Goal: Obtain resource: Download file/media

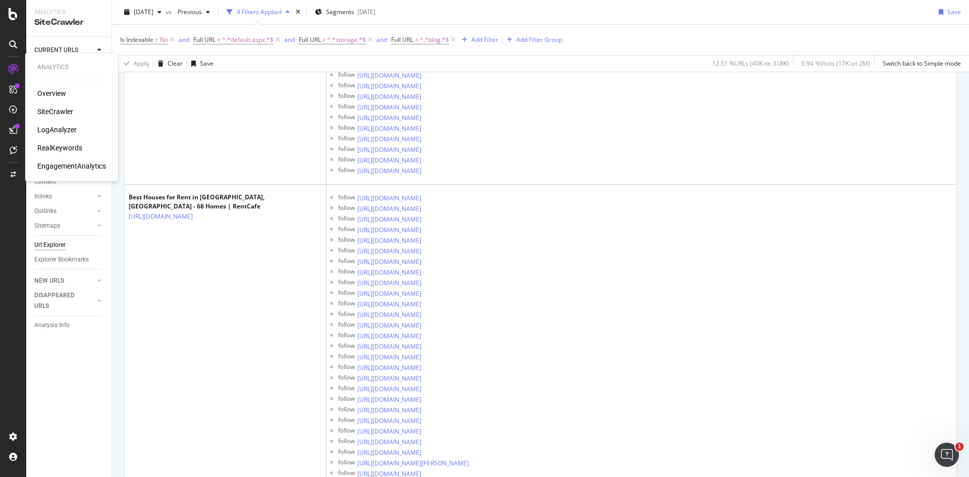
click at [13, 63] on div at bounding box center [13, 69] width 16 height 16
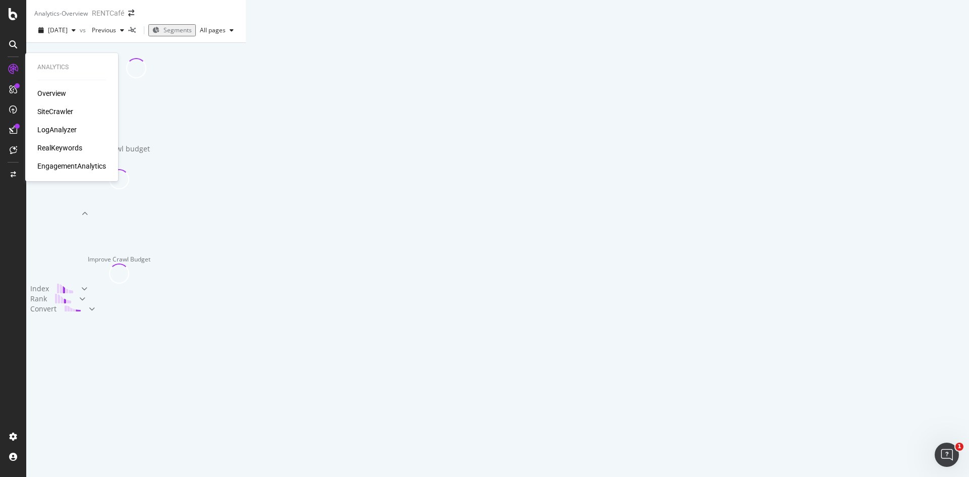
click at [61, 113] on div "SiteCrawler" at bounding box center [55, 111] width 36 height 10
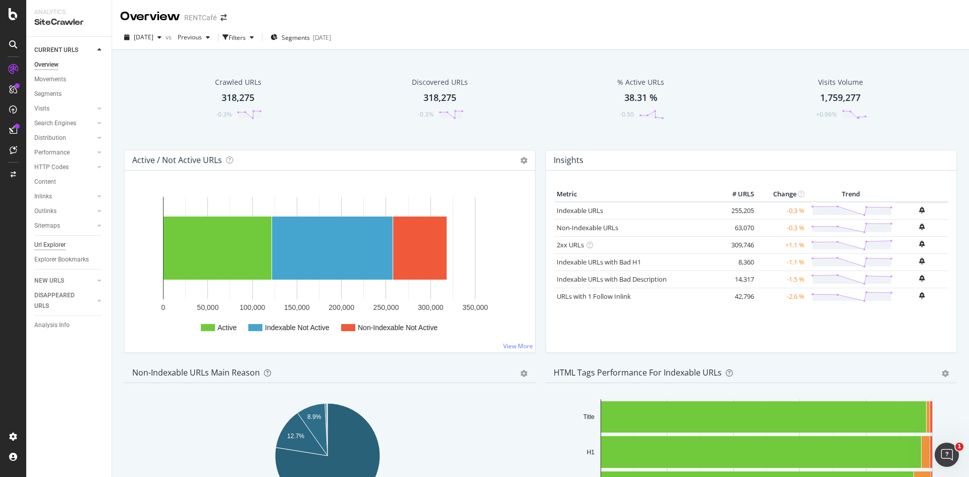
click at [49, 243] on div "Url Explorer" at bounding box center [49, 245] width 31 height 11
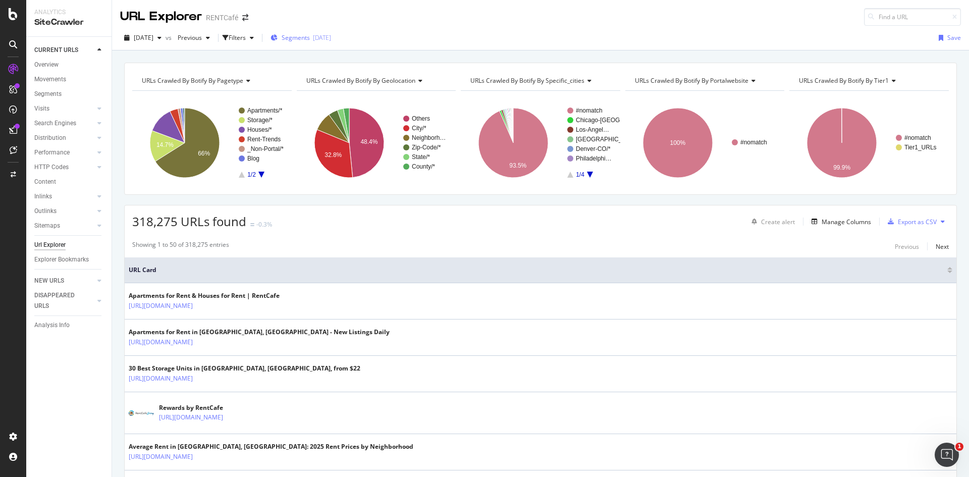
click at [310, 41] on span "Segments" at bounding box center [296, 37] width 28 height 9
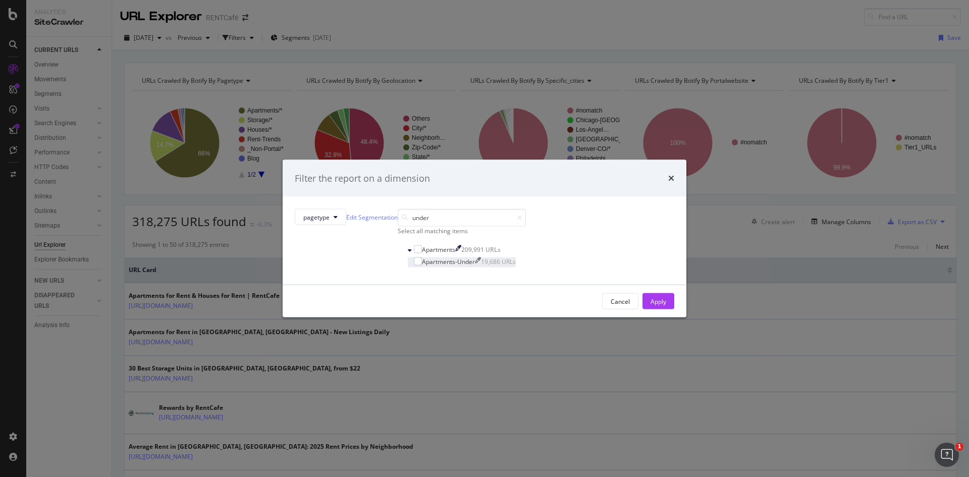
type input "under"
click at [442, 266] on div "Apartments-Under" at bounding box center [448, 261] width 53 height 9
click at [650, 305] on div "Apply" at bounding box center [658, 301] width 16 height 9
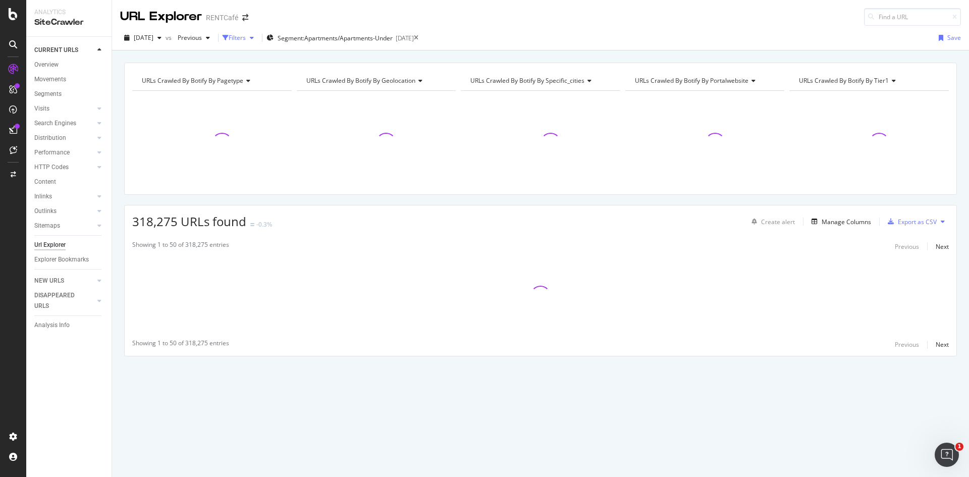
click at [246, 42] on div "Filters" at bounding box center [237, 37] width 17 height 9
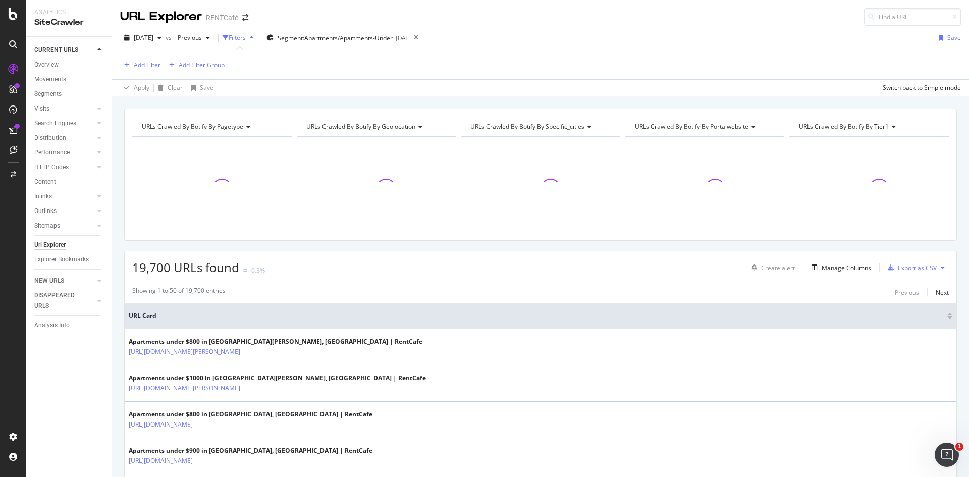
click at [143, 60] on div "Add Filter" at bounding box center [140, 65] width 40 height 11
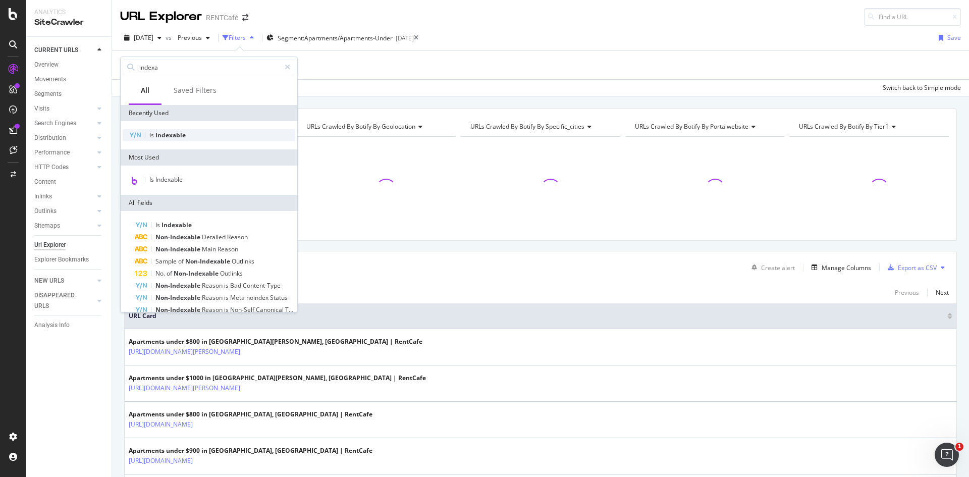
type input "indexa"
click at [170, 129] on div "Is Indexable" at bounding box center [209, 135] width 173 height 12
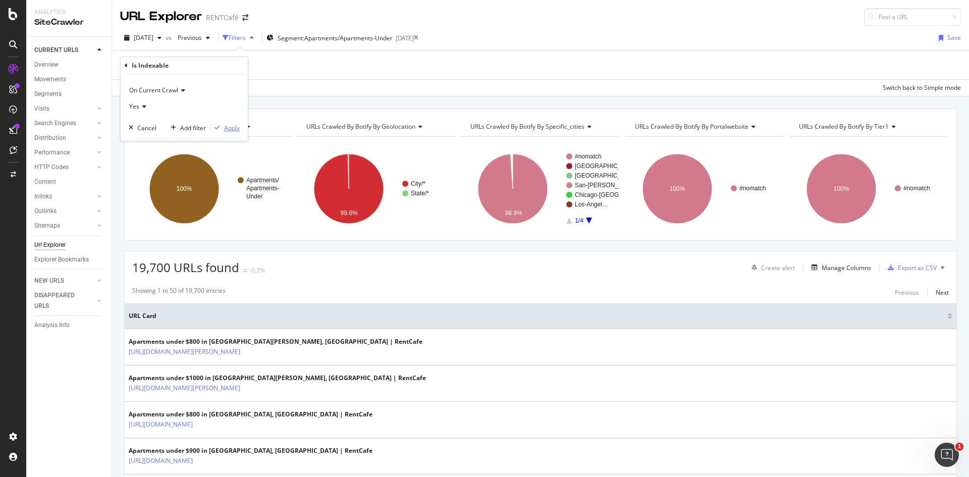
click at [226, 131] on div "Apply" at bounding box center [232, 128] width 16 height 9
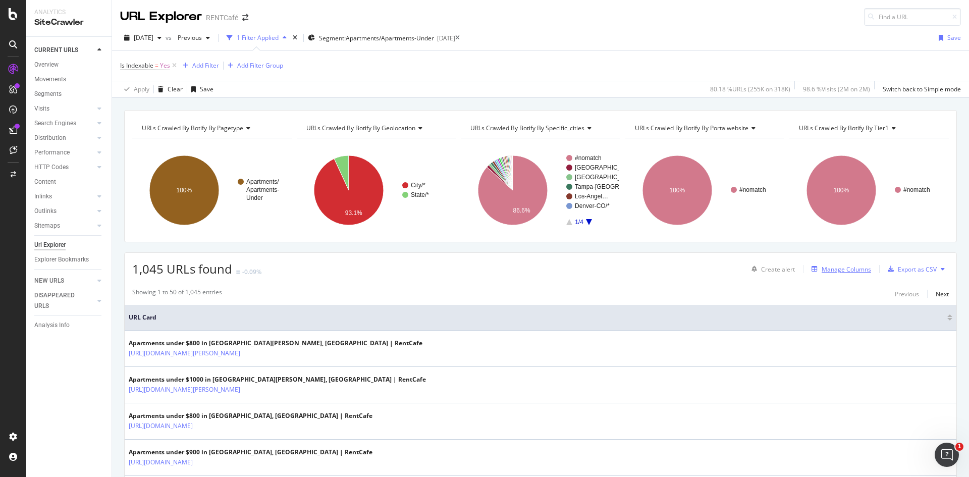
click at [830, 268] on div "Manage Columns" at bounding box center [845, 269] width 49 height 9
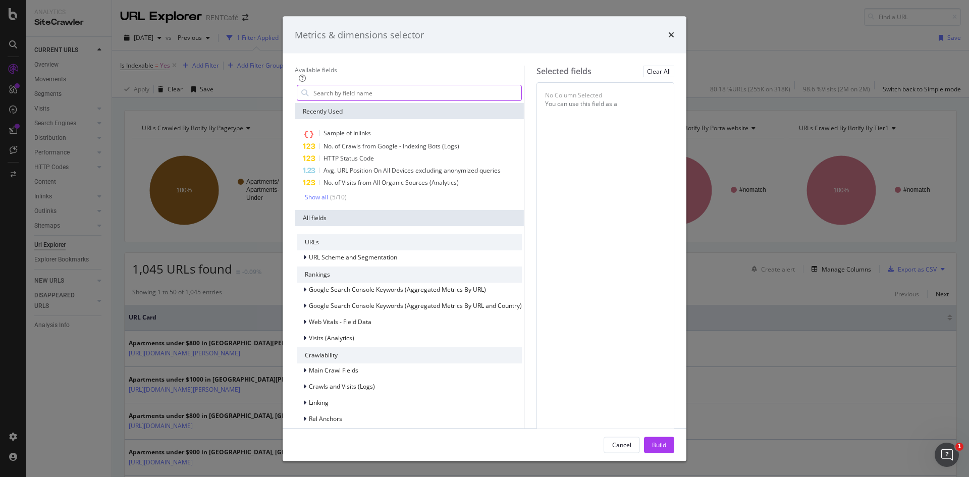
click at [360, 100] on input "modal" at bounding box center [416, 92] width 209 height 15
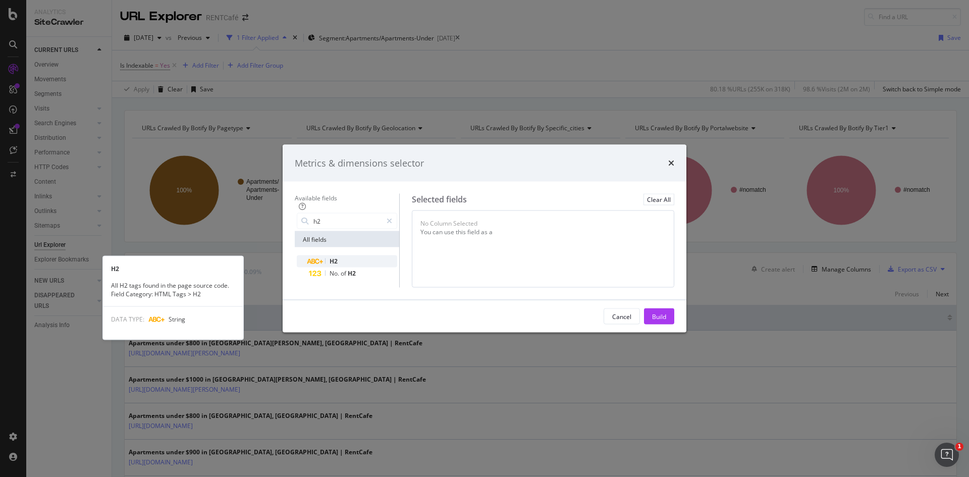
type input "h2"
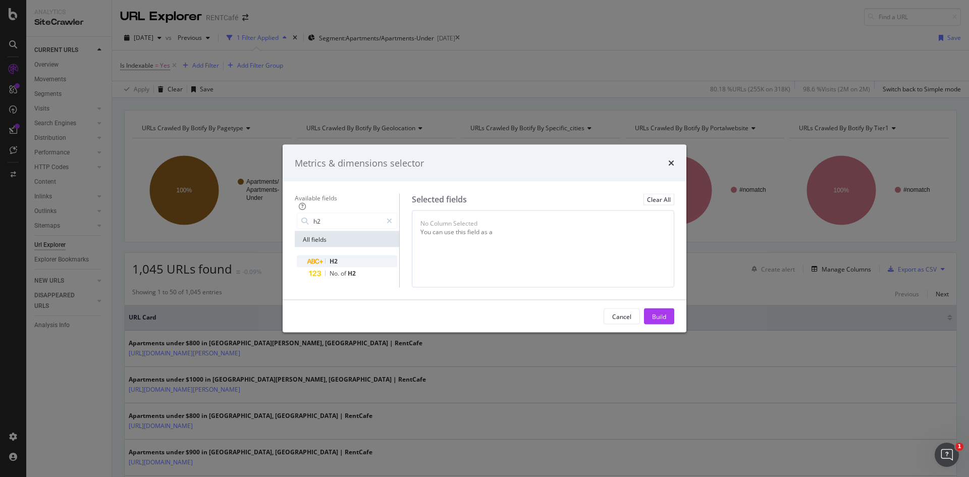
click at [317, 255] on div "H2" at bounding box center [353, 261] width 88 height 12
click at [666, 320] on div "Build" at bounding box center [659, 316] width 14 height 9
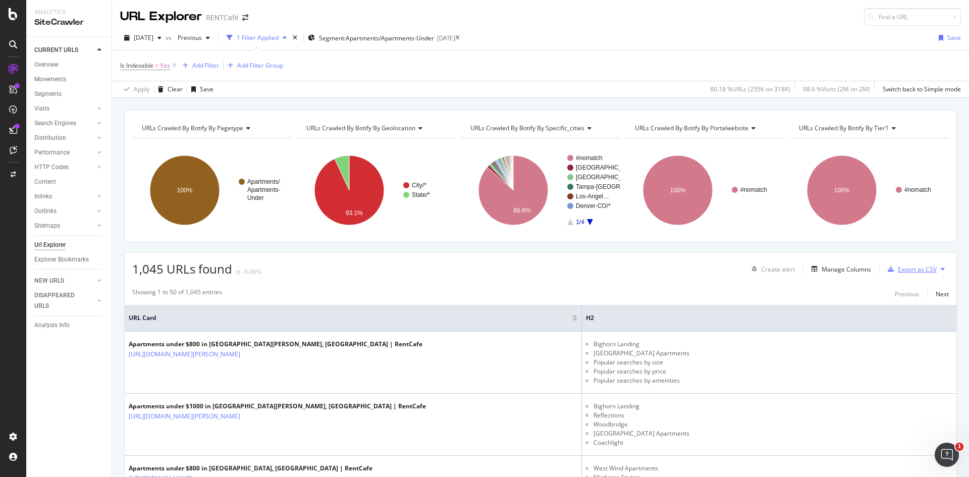
click at [911, 271] on div "Export as CSV" at bounding box center [917, 269] width 39 height 9
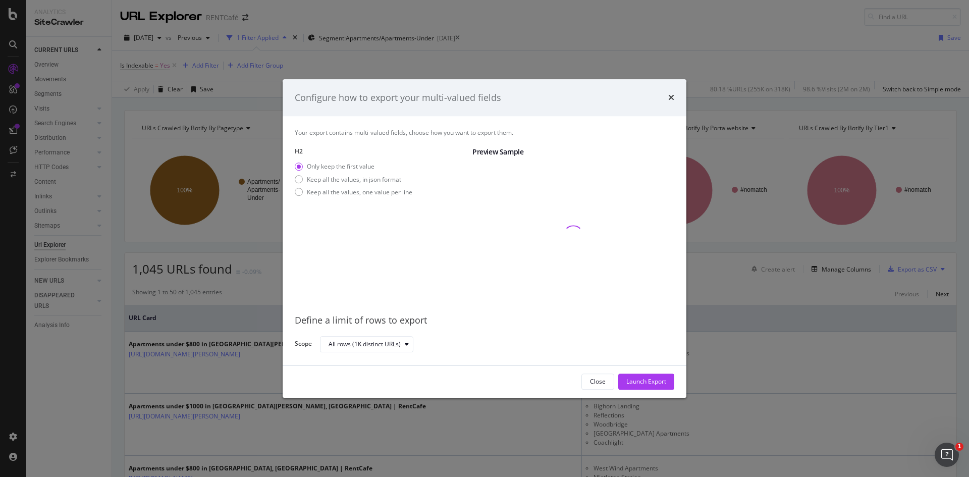
click at [374, 197] on div "Only keep the first value Keep all the values, in json format Keep all the valu…" at bounding box center [354, 181] width 118 height 38
click at [378, 193] on div "Keep all the values, one value per line" at bounding box center [359, 192] width 105 height 9
click at [647, 382] on div "Launch Export" at bounding box center [646, 381] width 40 height 9
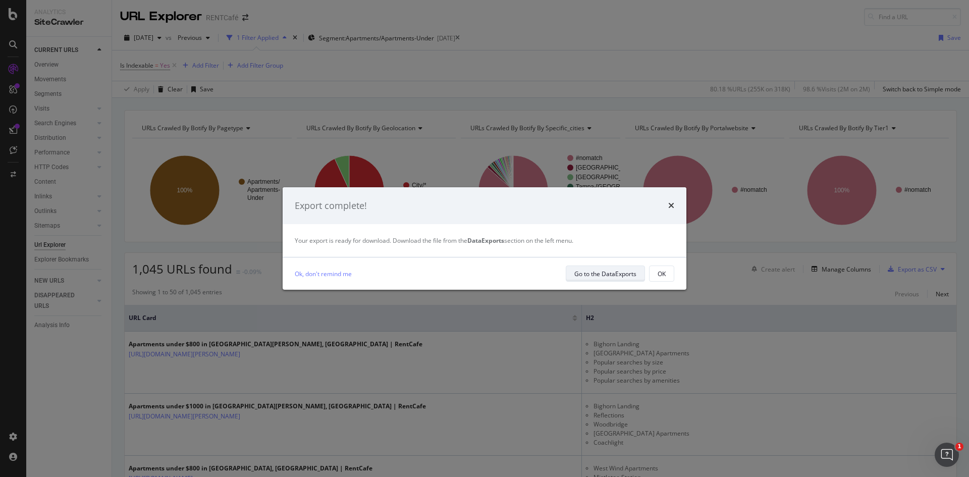
click at [613, 273] on div "Go to the DataExports" at bounding box center [605, 273] width 62 height 9
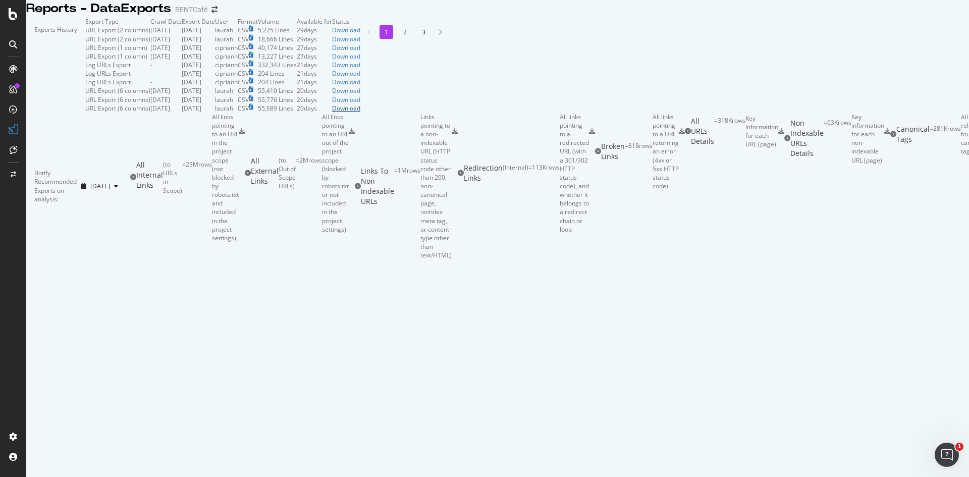
click at [360, 113] on div "Download" at bounding box center [346, 108] width 28 height 9
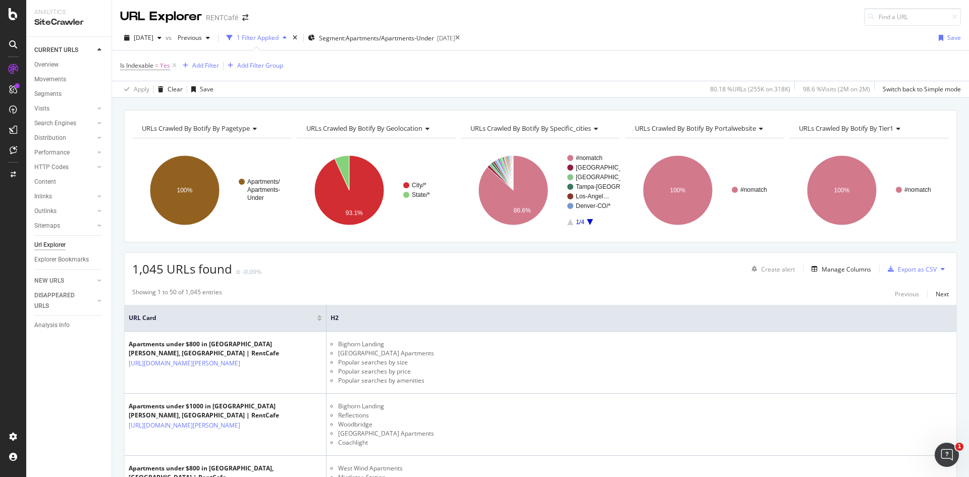
drag, startPoint x: 603, startPoint y: 271, endPoint x: 612, endPoint y: 272, distance: 9.6
click at [603, 271] on div "1,045 URLs found -0.09% Create alert Manage Columns Export as CSV" at bounding box center [540, 265] width 831 height 25
click at [908, 270] on div "Export as CSV" at bounding box center [917, 269] width 39 height 9
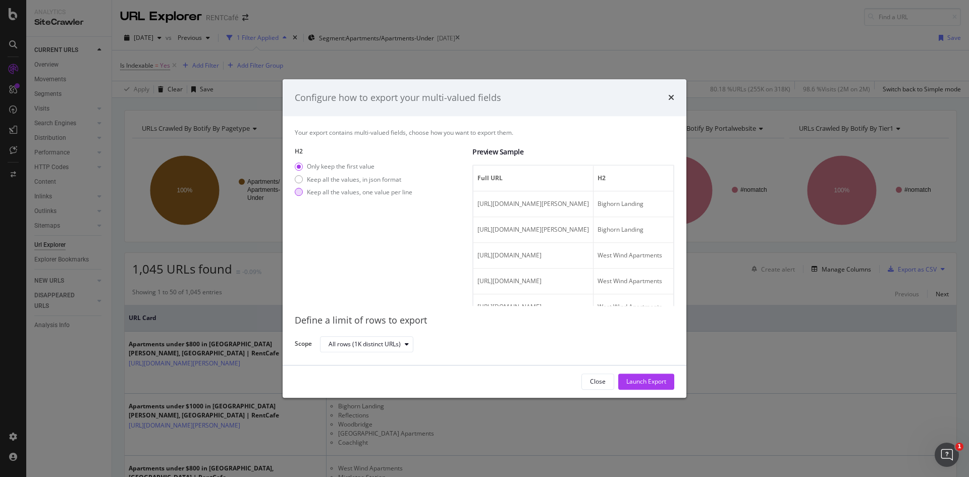
click at [353, 193] on div "Keep all the values, one value per line" at bounding box center [359, 192] width 105 height 9
drag, startPoint x: 580, startPoint y: 284, endPoint x: 754, endPoint y: 286, distance: 174.1
click at [754, 286] on div "Configure how to export your multi-valued fields Your export contains multi-val…" at bounding box center [484, 238] width 969 height 477
click at [657, 383] on div "Launch Export" at bounding box center [646, 381] width 40 height 9
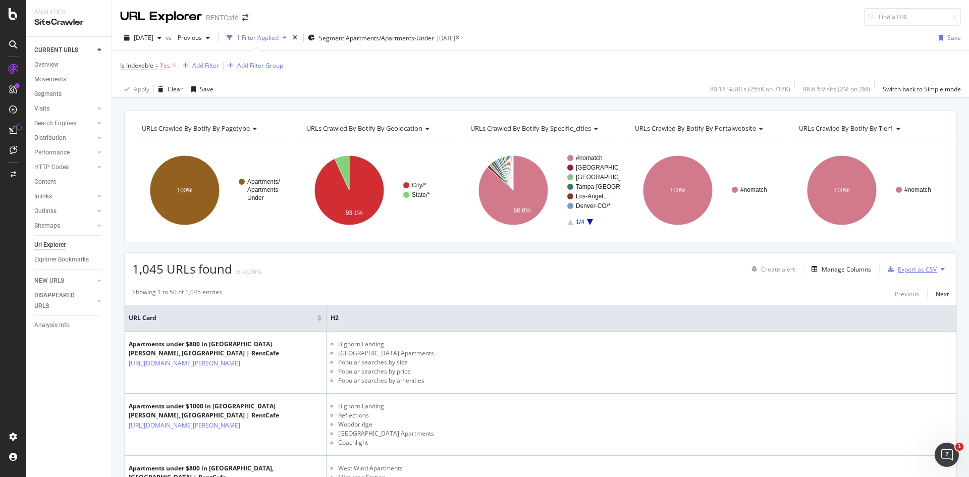
click at [908, 272] on div "Export as CSV" at bounding box center [917, 269] width 39 height 9
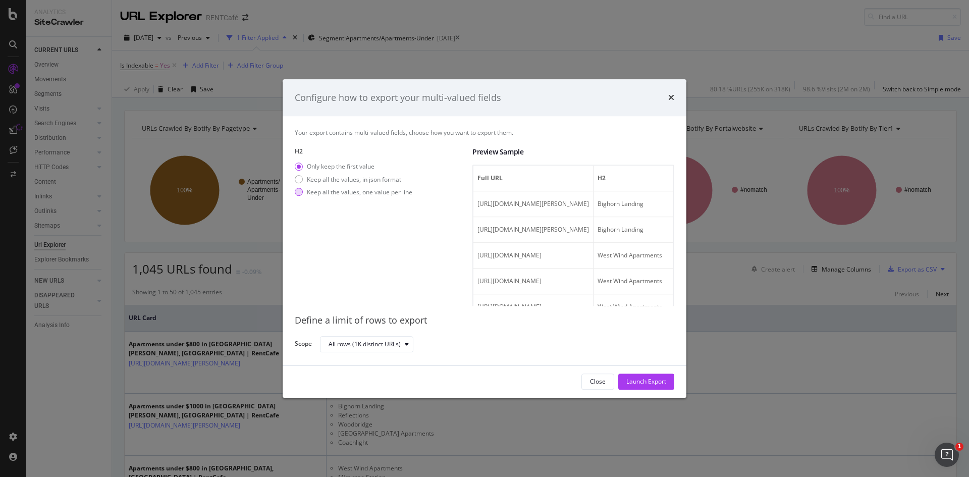
click at [349, 194] on div "Keep all the values, one value per line" at bounding box center [359, 192] width 105 height 9
click at [672, 102] on div "times" at bounding box center [671, 97] width 6 height 13
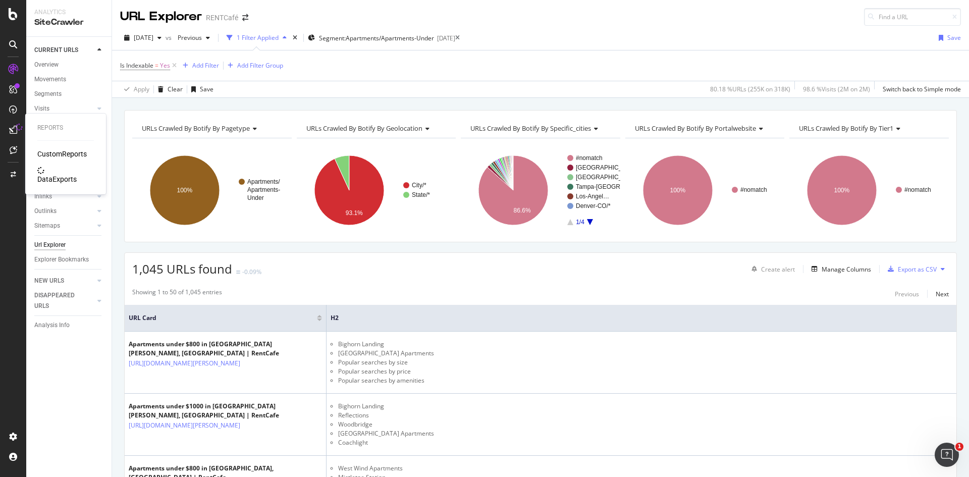
click at [47, 166] on div "CustomReports DataExports" at bounding box center [65, 166] width 57 height 35
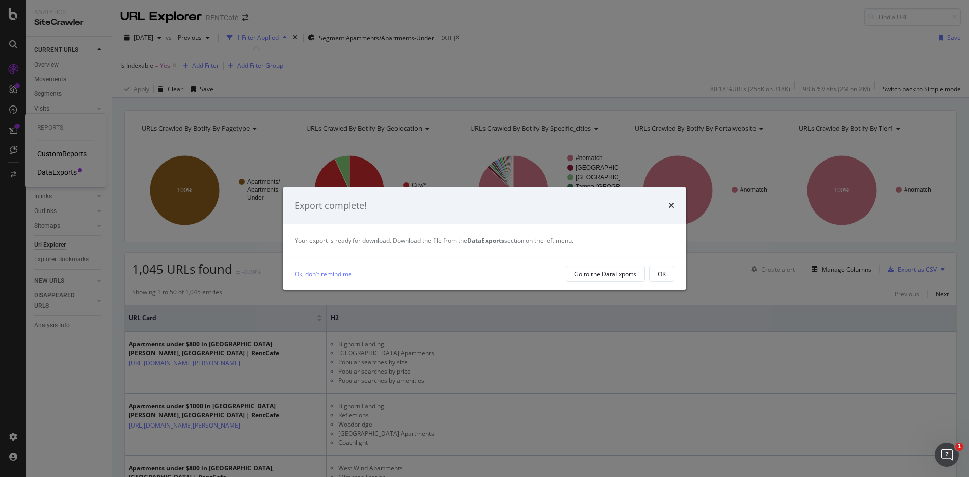
click at [47, 170] on div "Export complete! Your export is ready for download. Download the file from the …" at bounding box center [484, 238] width 969 height 477
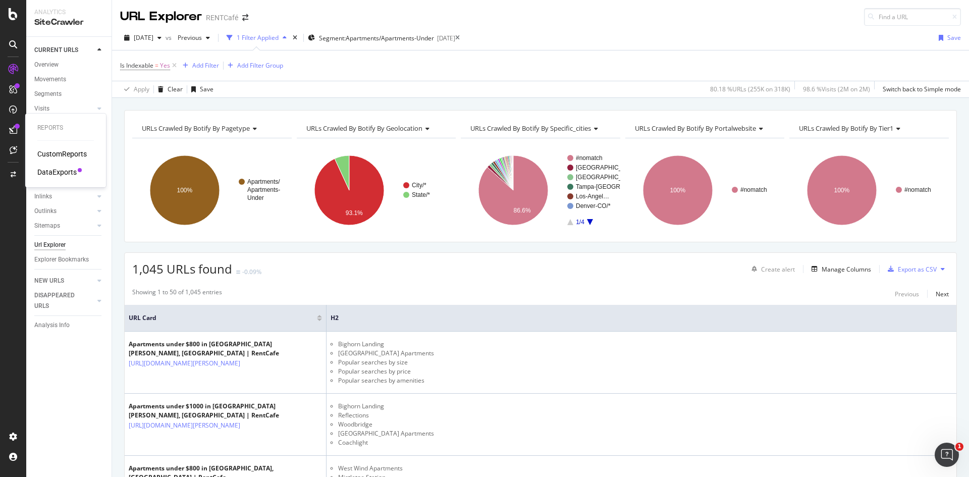
click at [64, 169] on div "DataExports" at bounding box center [56, 172] width 39 height 10
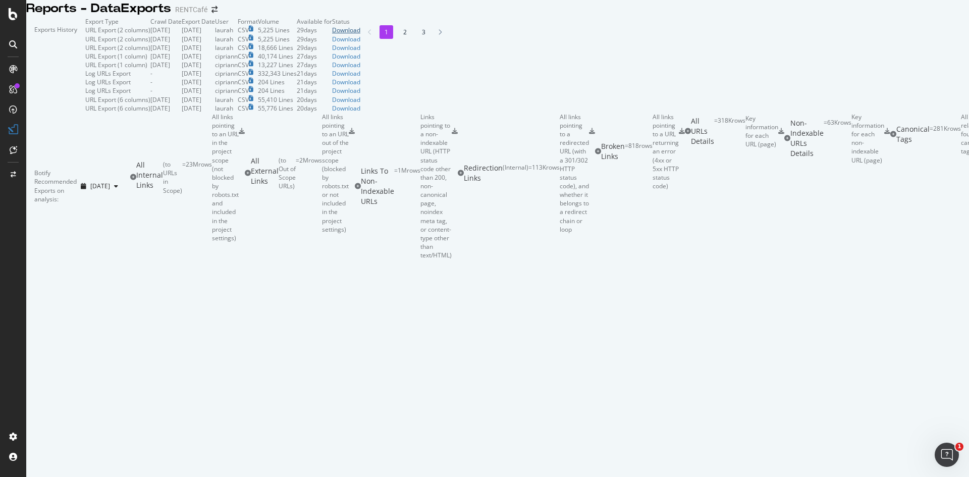
click at [360, 34] on div "Download" at bounding box center [346, 30] width 28 height 9
